Goal: Information Seeking & Learning: Understand process/instructions

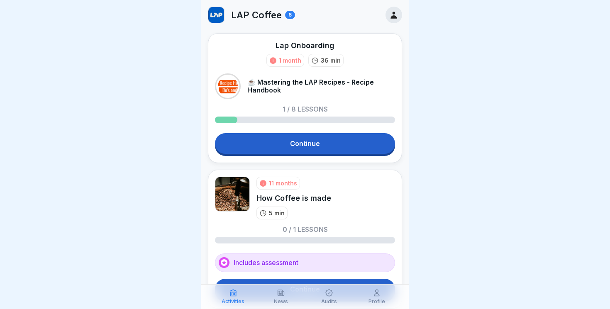
click at [282, 299] on p "News" at bounding box center [281, 302] width 14 height 6
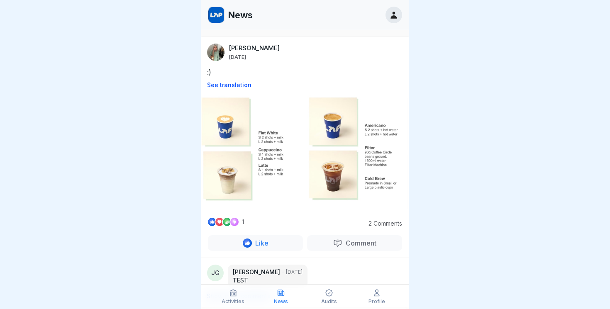
scroll to position [56, 0]
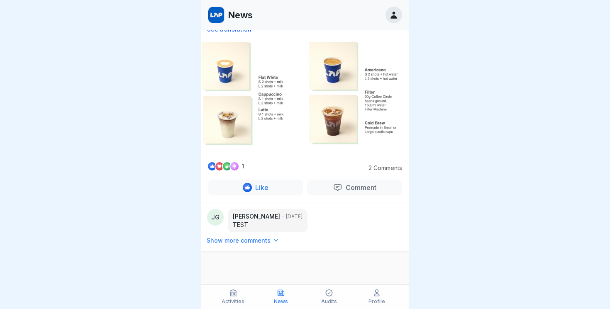
click at [325, 297] on div "Audits" at bounding box center [329, 297] width 44 height 16
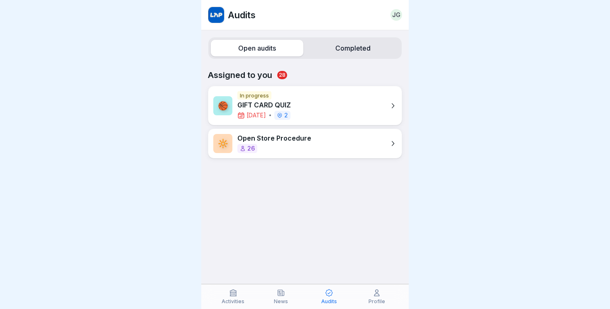
click at [394, 102] on icon at bounding box center [392, 106] width 8 height 8
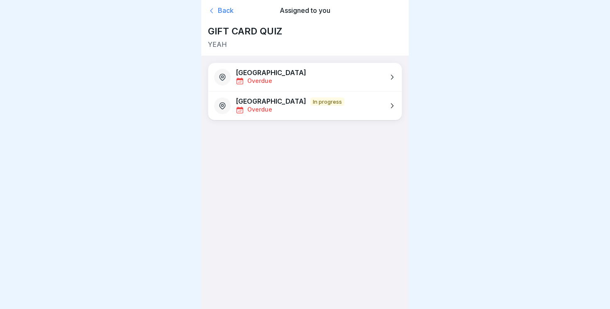
click at [217, 9] on div "Back" at bounding box center [239, 11] width 62 height 8
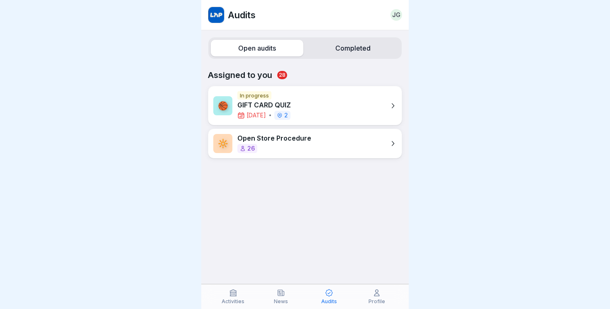
click at [350, 50] on label "Completed" at bounding box center [352, 48] width 92 height 17
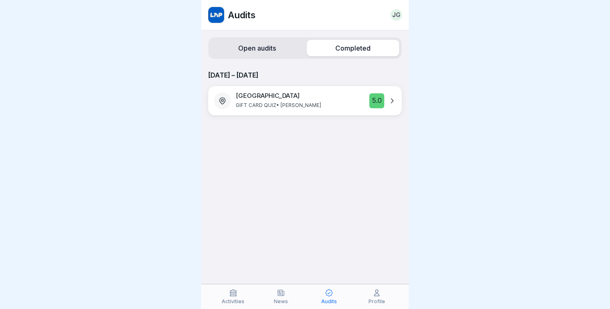
click at [262, 51] on label "Open audits" at bounding box center [257, 48] width 92 height 17
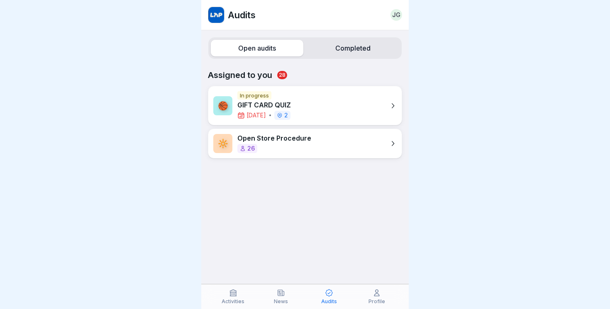
click at [224, 298] on div "Activities" at bounding box center [233, 297] width 44 height 16
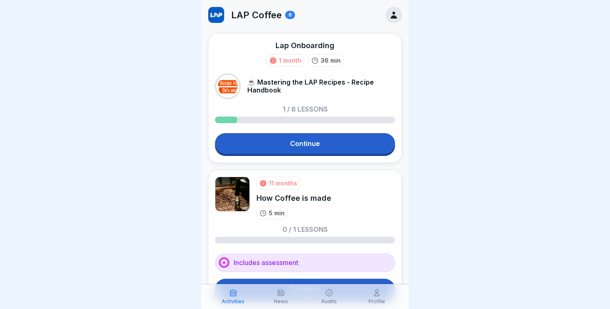
click at [284, 151] on link "Continue" at bounding box center [305, 143] width 180 height 21
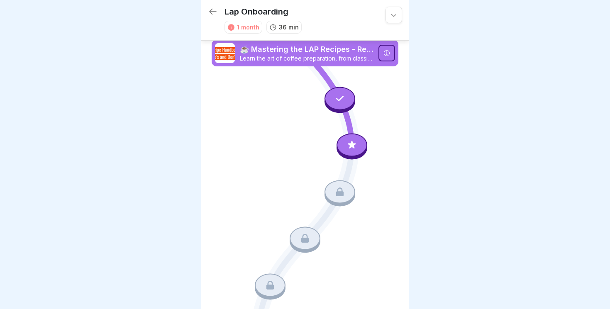
click at [210, 5] on div "Lap Onboarding 1 month 36 min" at bounding box center [304, 20] width 207 height 41
click at [210, 8] on icon at bounding box center [213, 12] width 10 height 10
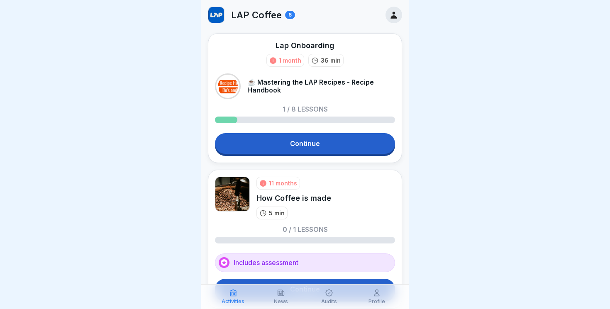
drag, startPoint x: 254, startPoint y: 82, endPoint x: 378, endPoint y: 85, distance: 123.6
click at [378, 85] on p "☕ Mastering the LAP Recipes - Recipe Handbook" at bounding box center [321, 86] width 148 height 16
click at [326, 60] on p "36 min" at bounding box center [331, 60] width 20 height 9
click at [311, 132] on div "Lap Onboarding 1 month 36 min ☕ Mastering the LAP Recipes - Recipe Handbook 1 /…" at bounding box center [305, 98] width 194 height 130
click at [309, 141] on link "Continue" at bounding box center [305, 143] width 180 height 21
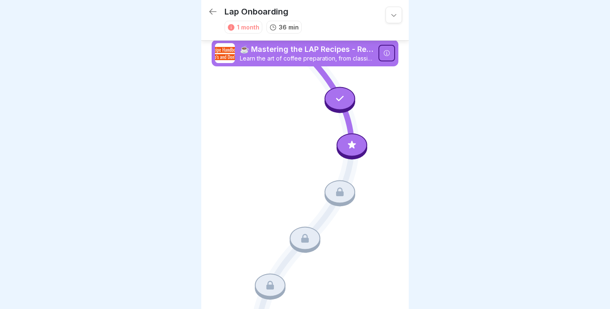
click at [353, 147] on icon at bounding box center [351, 145] width 8 height 8
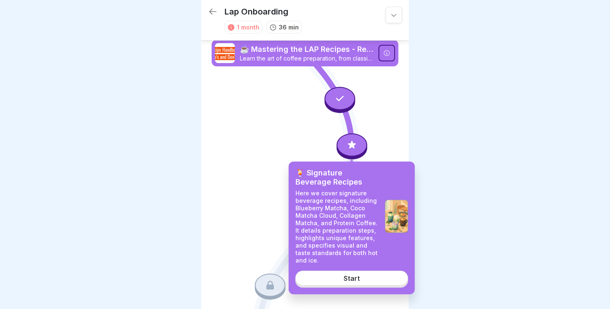
click at [351, 277] on div "Start" at bounding box center [351, 277] width 16 height 7
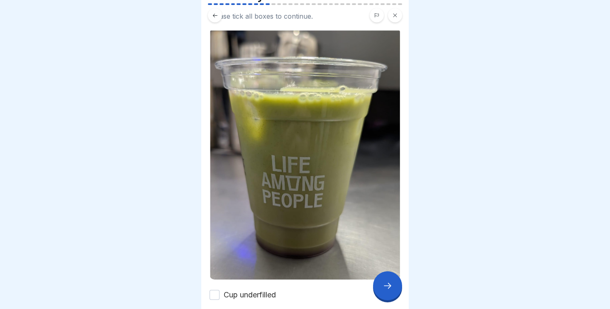
scroll to position [61, 0]
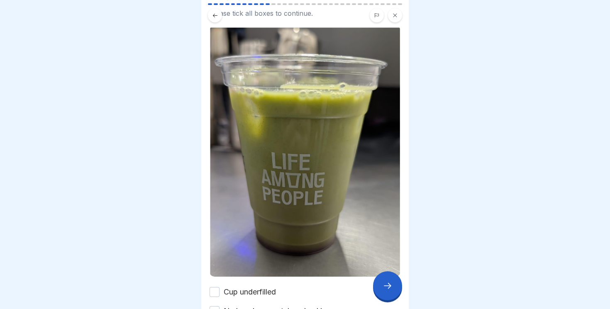
click at [385, 290] on icon at bounding box center [387, 286] width 10 height 10
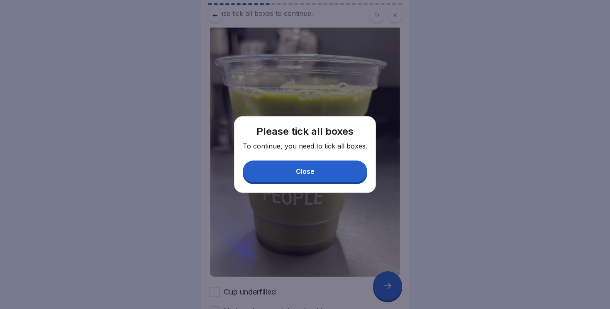
click at [310, 177] on button "Close" at bounding box center [305, 171] width 124 height 22
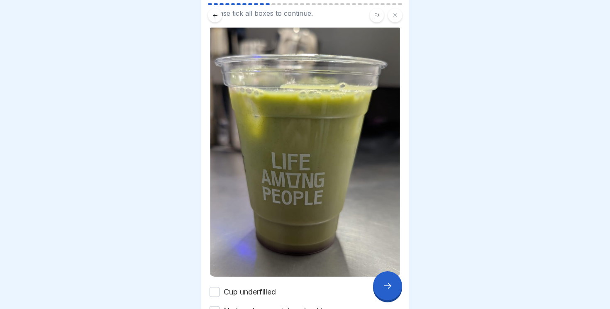
scroll to position [137, 0]
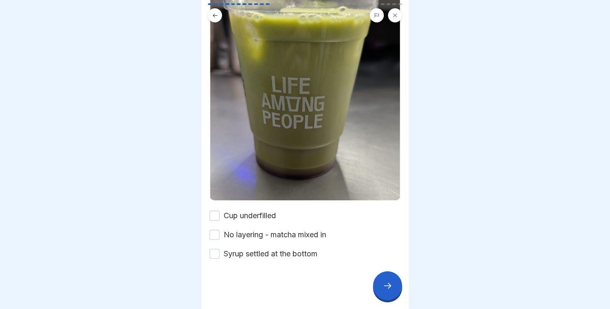
click at [245, 216] on label "Cup underfilled" at bounding box center [249, 215] width 52 height 11
click at [219, 216] on button "Cup underfilled" at bounding box center [214, 216] width 10 height 10
click at [244, 233] on label "No layering - matcha mixed in" at bounding box center [274, 234] width 102 height 11
click at [219, 233] on button "No layering - matcha mixed in" at bounding box center [214, 235] width 10 height 10
click at [393, 285] on div at bounding box center [387, 285] width 29 height 29
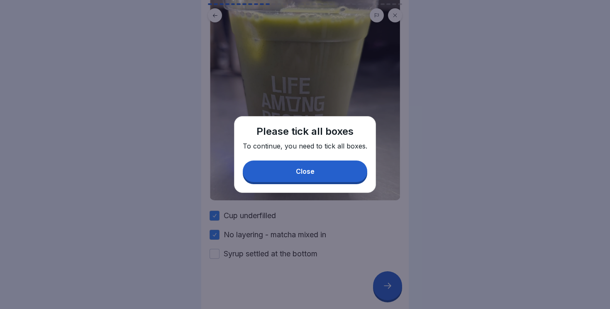
click at [330, 176] on button "Close" at bounding box center [305, 171] width 124 height 22
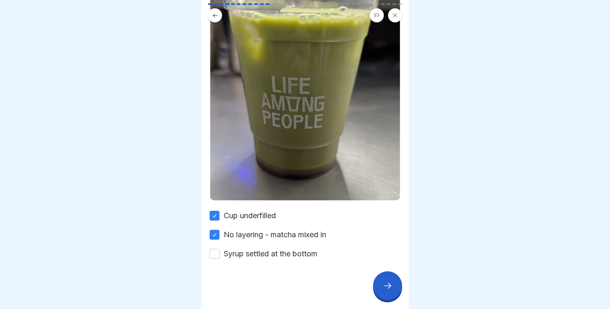
click at [254, 250] on label "Syrup settled at the bottom" at bounding box center [270, 253] width 94 height 11
click at [219, 250] on button "Syrup settled at the bottom" at bounding box center [214, 254] width 10 height 10
click at [390, 278] on div at bounding box center [387, 285] width 29 height 29
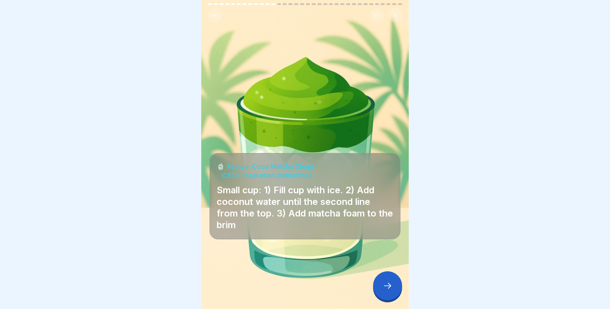
click at [389, 284] on icon at bounding box center [387, 286] width 10 height 10
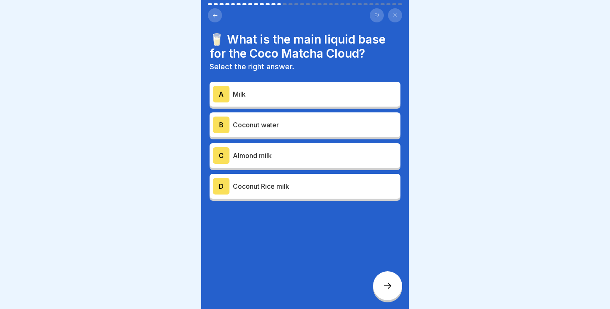
click at [393, 19] on button at bounding box center [395, 15] width 14 height 14
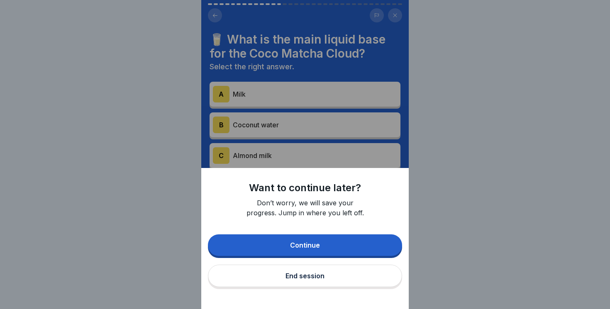
click at [327, 274] on button "End session" at bounding box center [305, 276] width 194 height 22
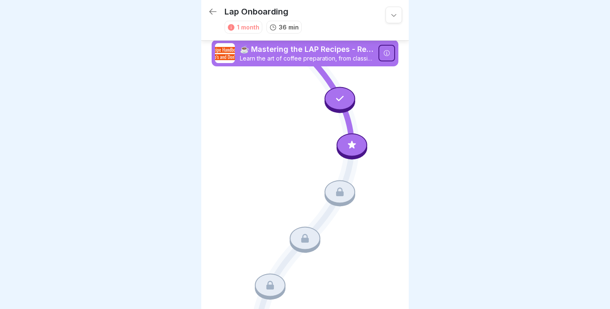
click at [214, 11] on icon at bounding box center [213, 12] width 10 height 10
